Goal: Task Accomplishment & Management: Manage account settings

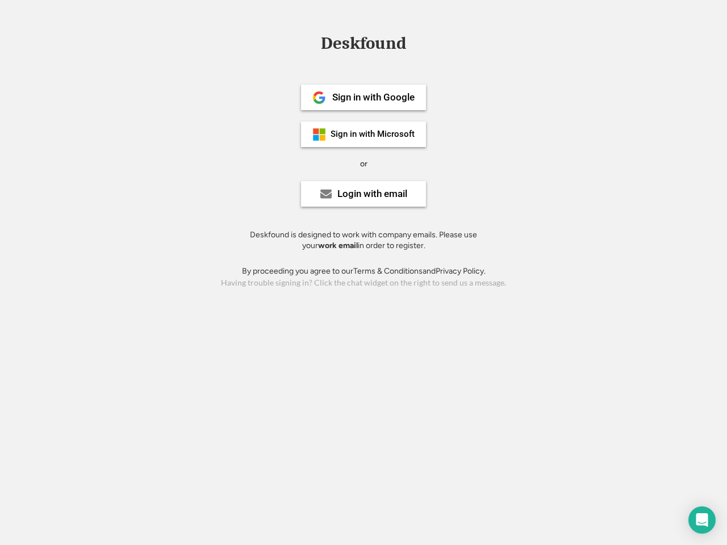
click at [363, 162] on div "or" at bounding box center [363, 163] width 7 height 11
click at [363, 45] on div "Deskfound" at bounding box center [363, 44] width 97 height 18
click at [311, 43] on div "Deskfound" at bounding box center [363, 46] width 727 height 22
click at [363, 45] on div "Deskfound" at bounding box center [363, 44] width 97 height 18
click at [363, 164] on div "or" at bounding box center [363, 163] width 7 height 11
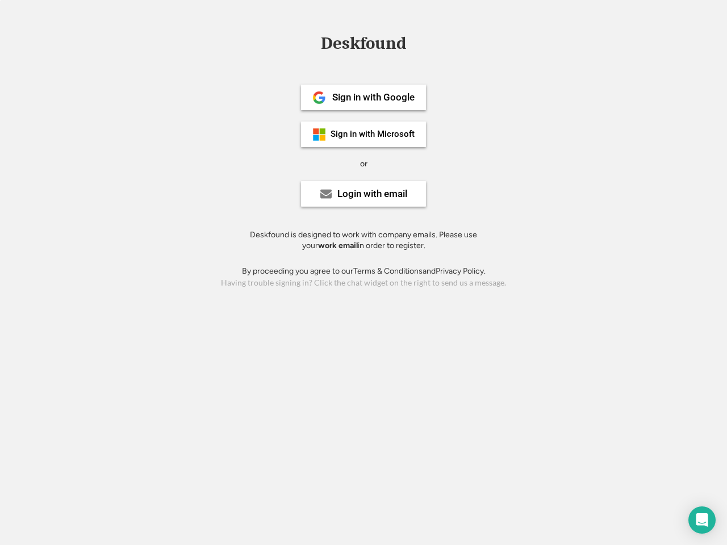
click at [363, 97] on div "Sign in with Google" at bounding box center [373, 98] width 82 height 10
click at [373, 97] on div "Sign in with Google" at bounding box center [373, 98] width 82 height 10
click at [319, 98] on img at bounding box center [319, 98] width 14 height 14
click at [363, 134] on div "Sign in with Microsoft" at bounding box center [372, 134] width 84 height 9
click at [373, 134] on div "Sign in with Microsoft" at bounding box center [372, 134] width 84 height 9
